Goal: Task Accomplishment & Management: Use online tool/utility

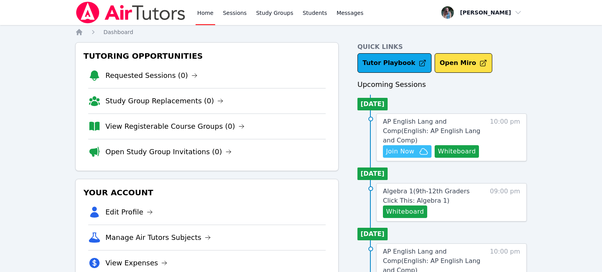
click at [415, 147] on span "Join Now" at bounding box center [407, 151] width 42 height 9
click at [268, 12] on link "Study Groups" at bounding box center [274, 12] width 40 height 25
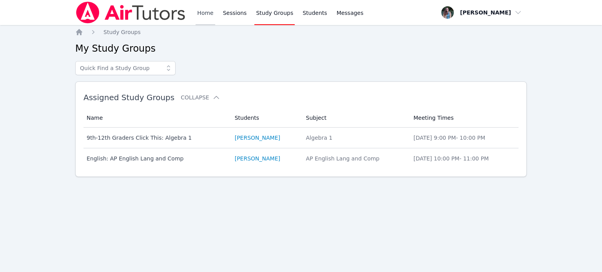
click at [210, 14] on link "Home" at bounding box center [205, 12] width 19 height 25
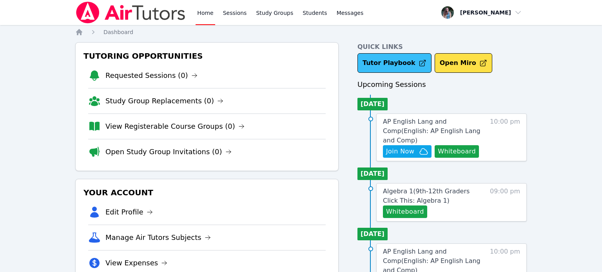
click at [382, 59] on link "Tutor Playbook" at bounding box center [394, 63] width 74 height 20
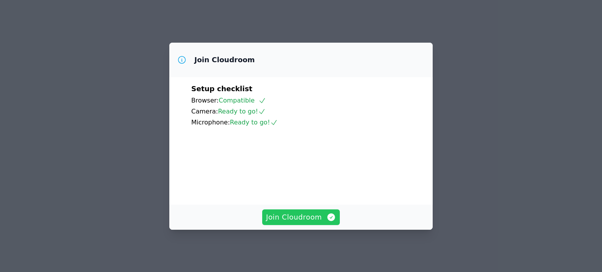
click at [286, 223] on span "Join Cloudroom" at bounding box center [301, 217] width 70 height 11
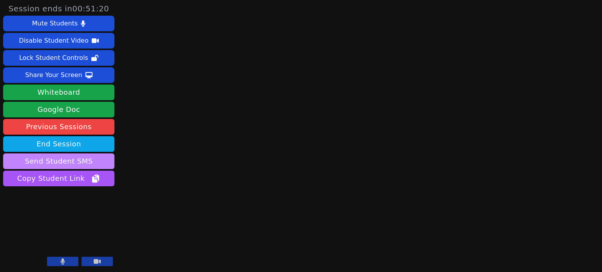
click at [56, 163] on button "Send Student SMS" at bounding box center [58, 162] width 111 height 16
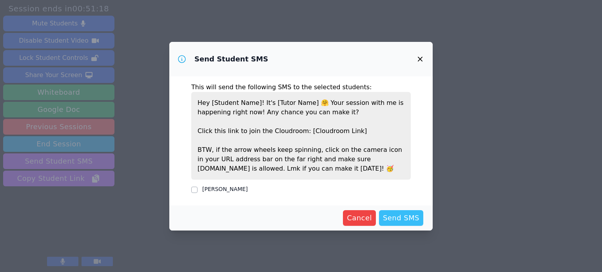
click at [413, 219] on span "Send SMS" at bounding box center [401, 218] width 36 height 11
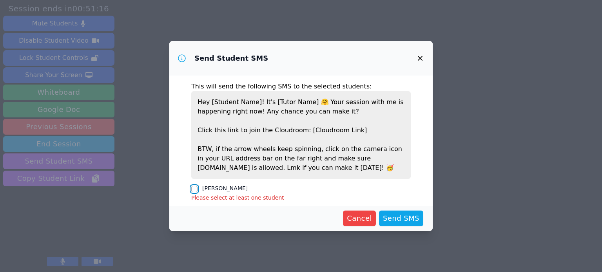
click at [193, 189] on input "[PERSON_NAME]" at bounding box center [194, 189] width 6 height 6
checkbox input "true"
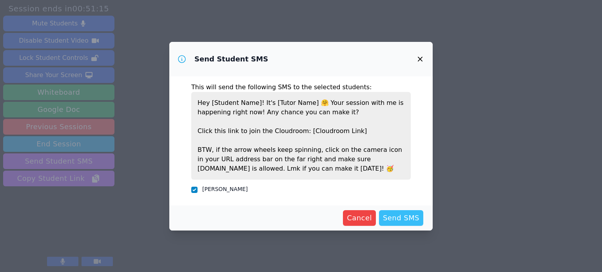
click at [411, 220] on span "Send SMS" at bounding box center [401, 218] width 36 height 11
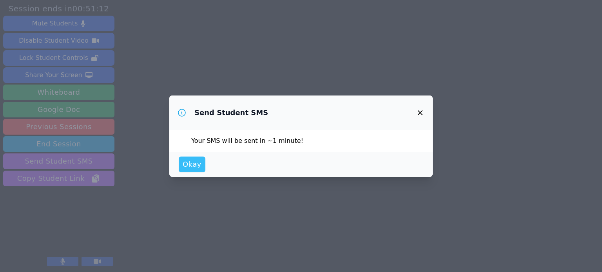
click at [201, 160] on button "Okay" at bounding box center [192, 165] width 27 height 16
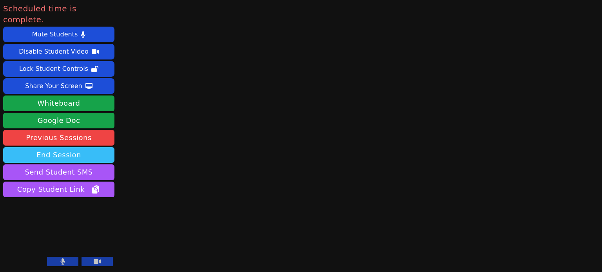
click at [93, 147] on button "End Session" at bounding box center [58, 155] width 111 height 16
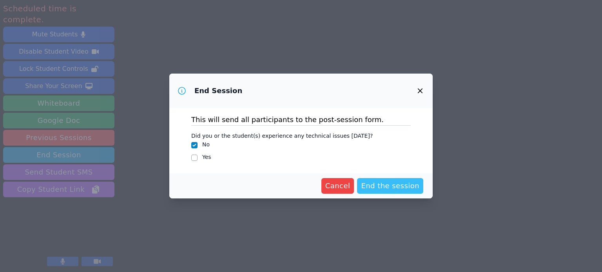
click at [386, 191] on span "End the session" at bounding box center [390, 186] width 58 height 11
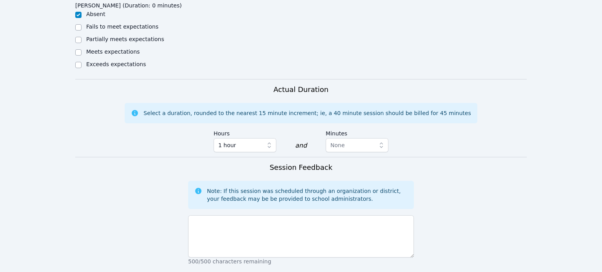
scroll to position [377, 0]
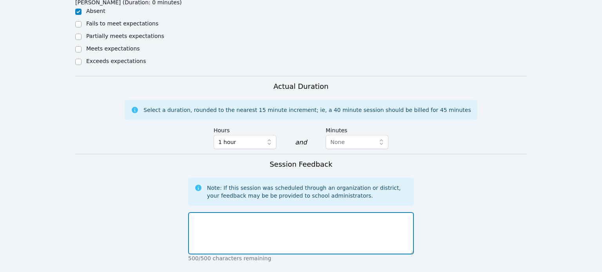
click at [227, 217] on textarea at bounding box center [301, 233] width 226 height 42
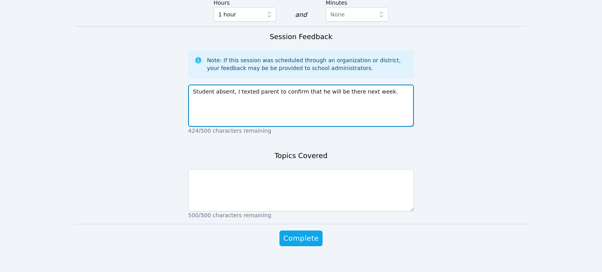
scroll to position [507, 0]
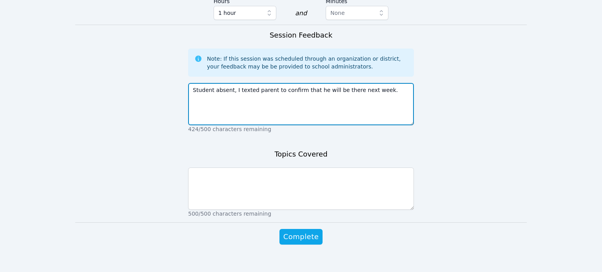
type textarea "Student absent, I texted parent to confirm that he will be there next week."
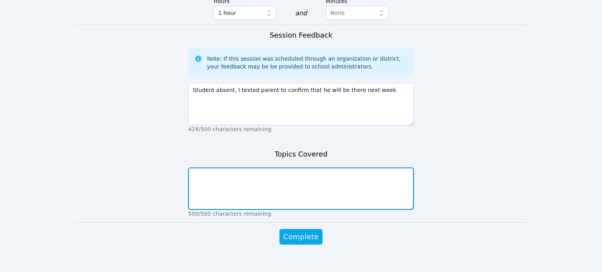
click at [339, 192] on textarea at bounding box center [301, 189] width 226 height 42
type textarea "Student absent"
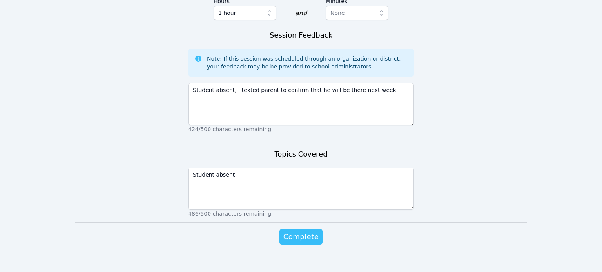
click at [316, 232] on span "Complete" at bounding box center [300, 237] width 35 height 11
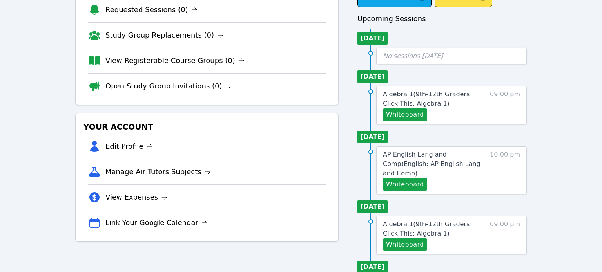
scroll to position [66, 0]
click at [413, 178] on button "Whiteboard" at bounding box center [405, 184] width 44 height 13
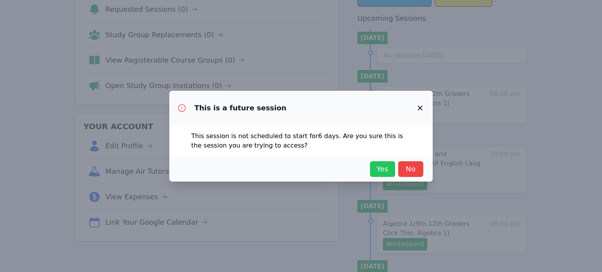
click at [383, 166] on span "Yes" at bounding box center [382, 169] width 17 height 11
